Goal: Find specific fact: Find specific fact

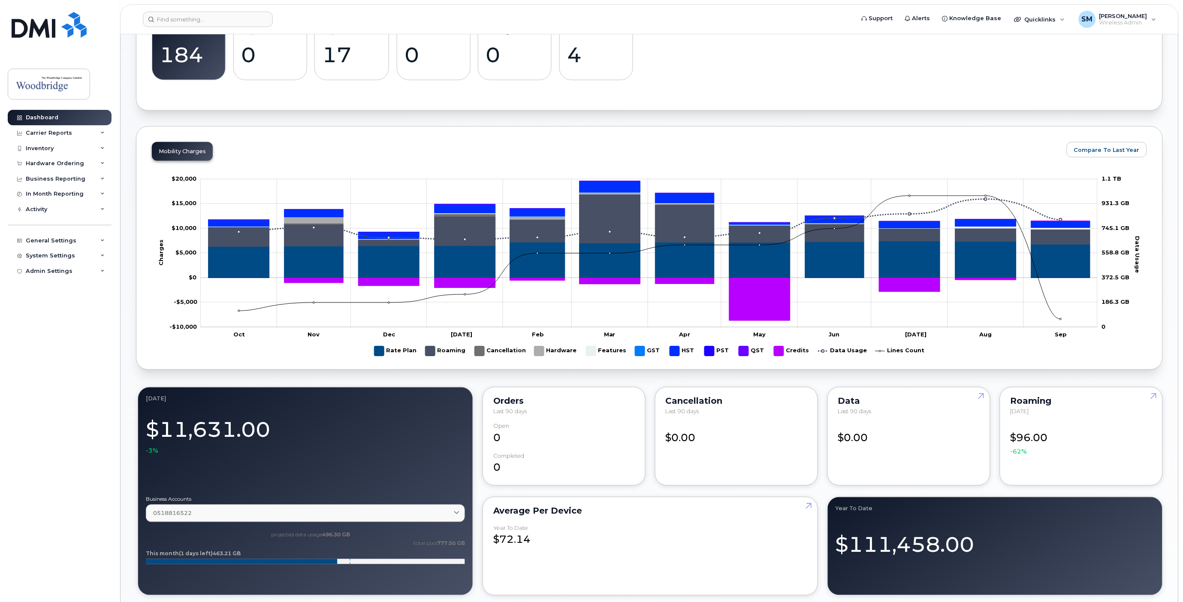
scroll to position [62, 0]
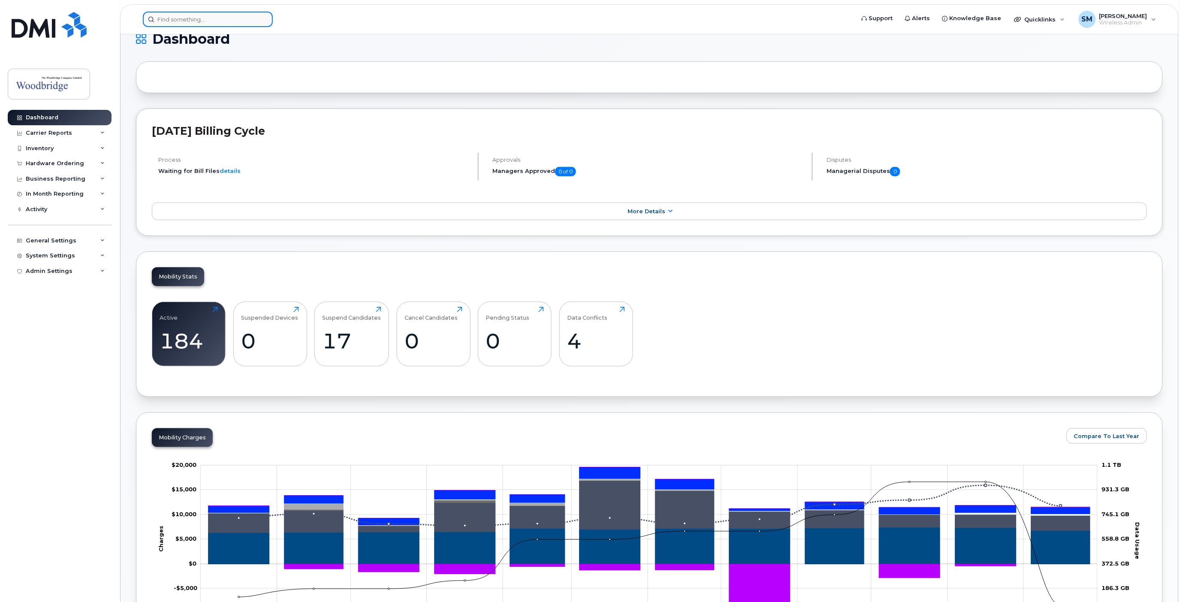
click at [230, 22] on input at bounding box center [208, 19] width 130 height 15
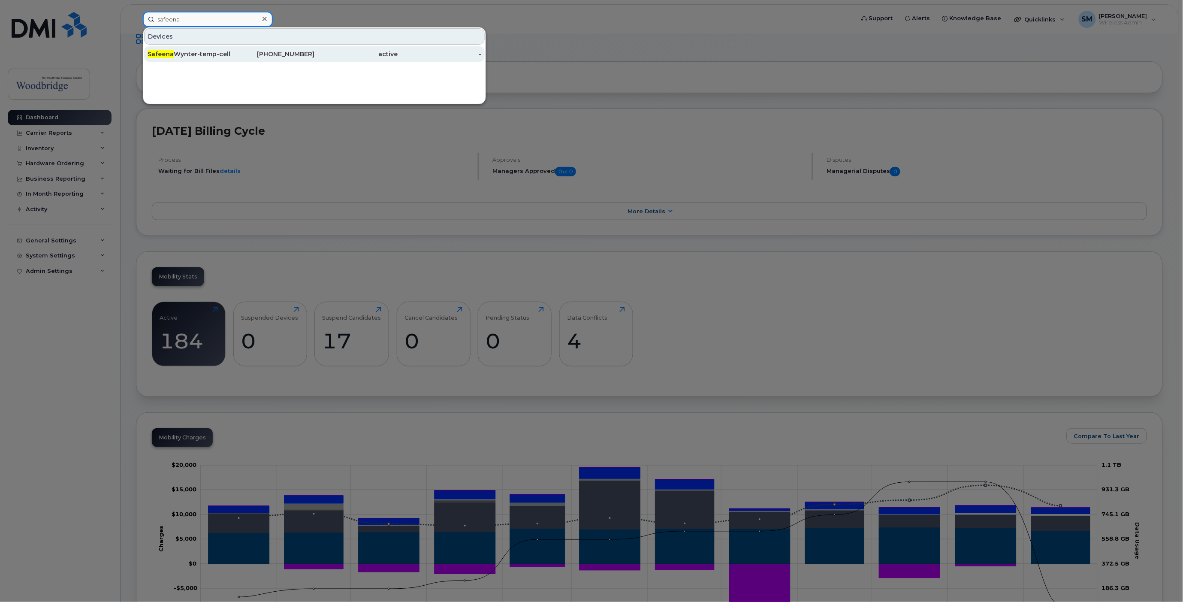
type input "safeena"
click at [285, 54] on div "437-297-2957" at bounding box center [273, 54] width 84 height 9
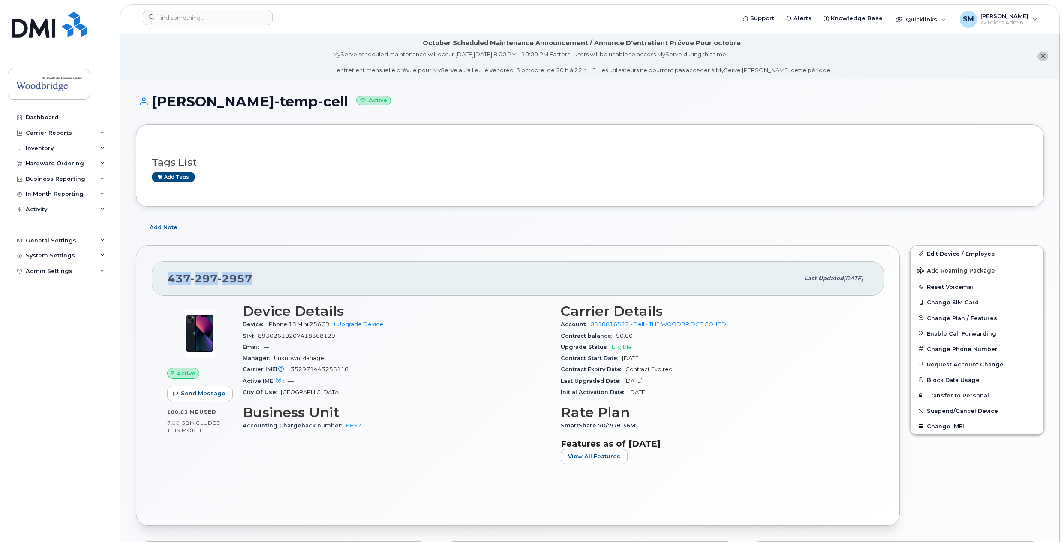
drag, startPoint x: 253, startPoint y: 277, endPoint x: 170, endPoint y: 277, distance: 83.2
click at [170, 277] on div "[PHONE_NUMBER]" at bounding box center [484, 278] width 632 height 18
copy span "[PHONE_NUMBER]"
click at [166, 17] on input at bounding box center [208, 17] width 130 height 15
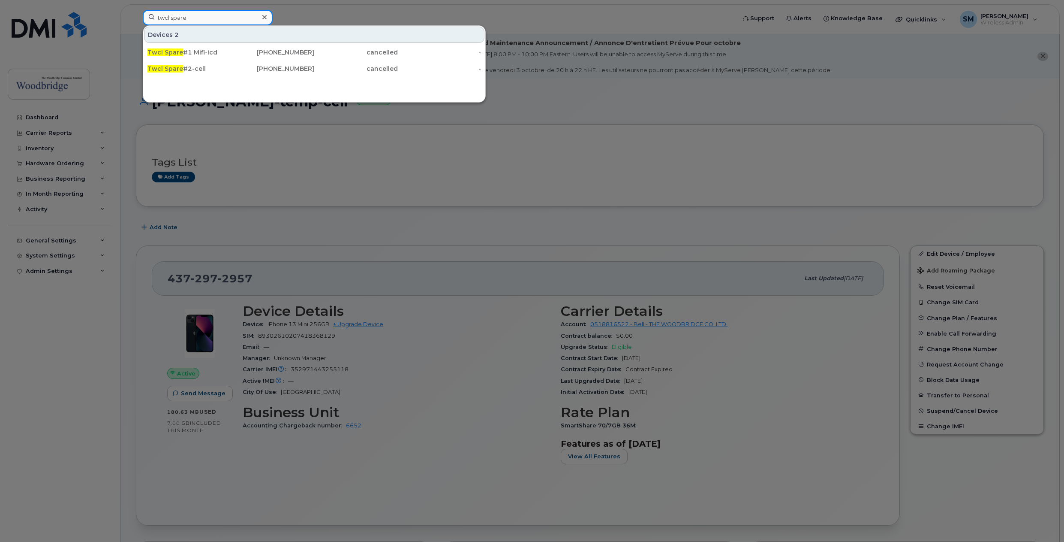
click at [189, 21] on input "twcl spare" at bounding box center [208, 17] width 130 height 15
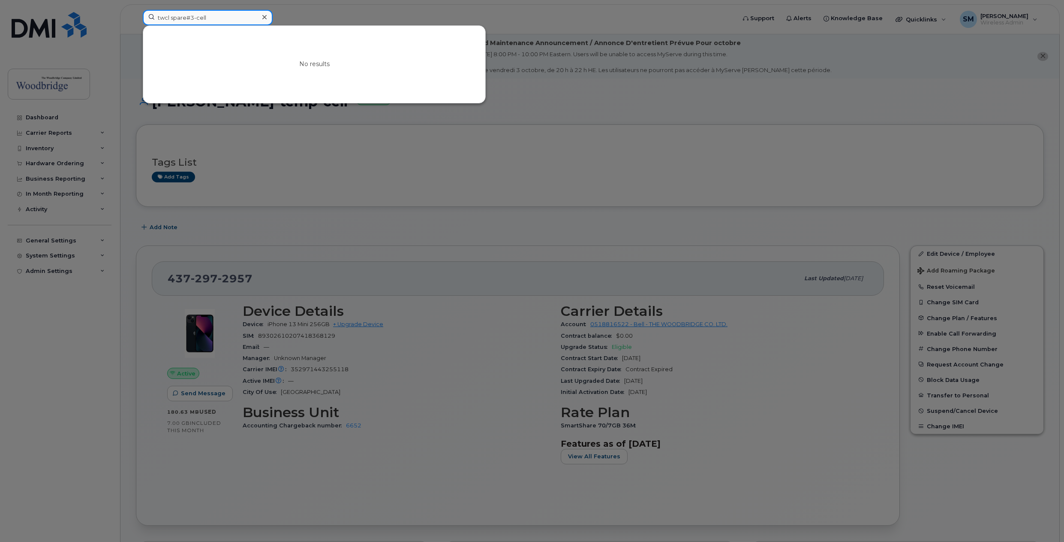
type input "twcl spare#3-cell"
